Goal: Download file/media

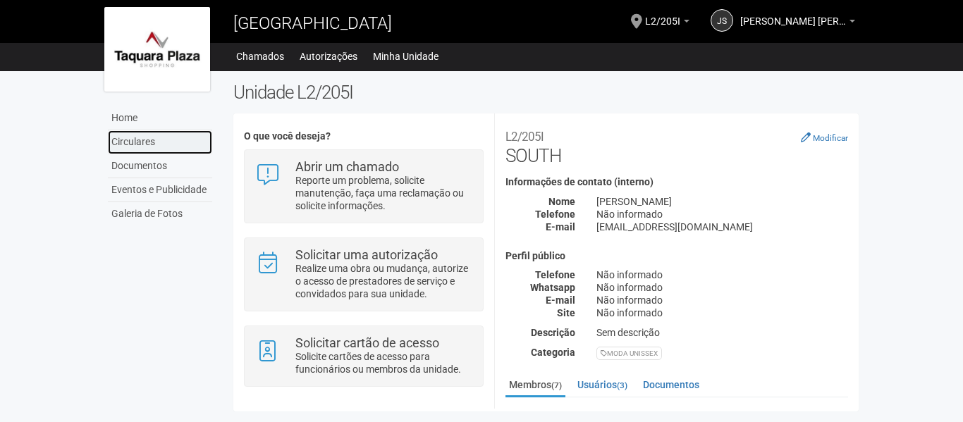
click at [142, 140] on link "Circulares" at bounding box center [160, 142] width 104 height 24
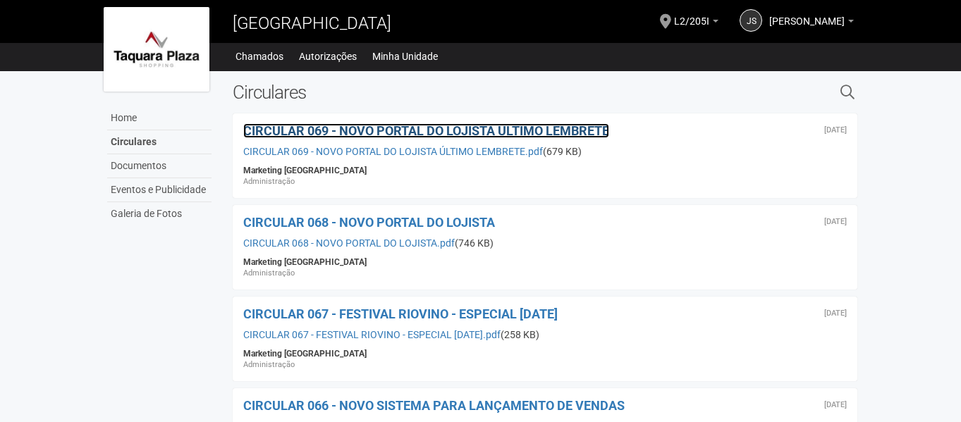
click at [366, 131] on span "CIRCULAR 069 - NOVO PORTAL DO LOJISTA ÚLTIMO LEMBRETE" at bounding box center [426, 130] width 366 height 15
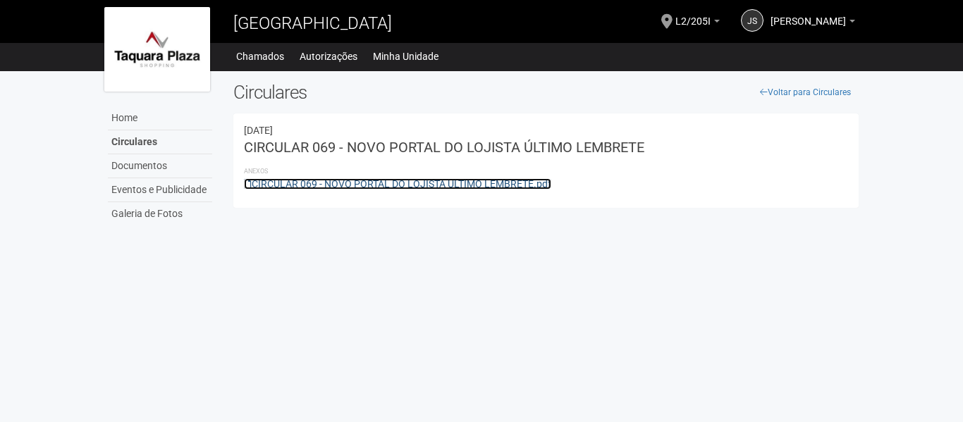
click at [423, 181] on link "CIRCULAR 069 - NOVO PORTAL DO LOJISTA ÚLTIMO LEMBRETE.pdf" at bounding box center [397, 183] width 307 height 11
